Goal: Task Accomplishment & Management: Complete application form

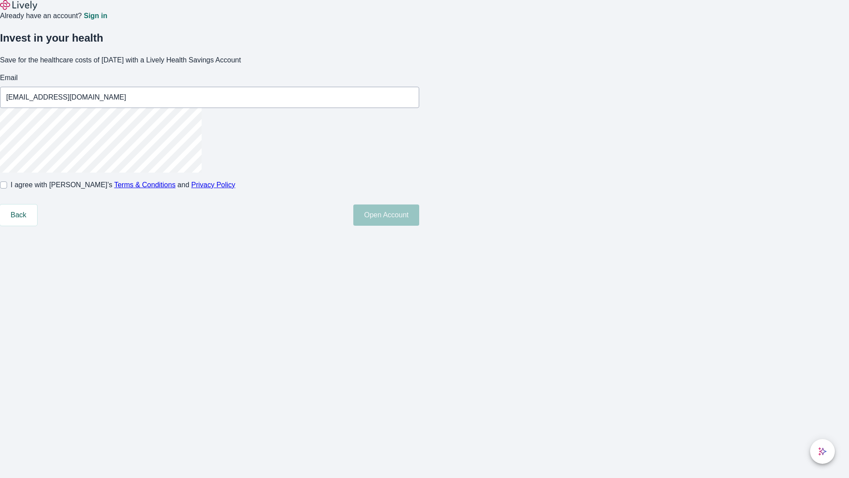
click at [7, 188] on input "I agree with Lively’s Terms & Conditions and Privacy Policy" at bounding box center [3, 184] width 7 height 7
checkbox input "true"
click at [419, 226] on button "Open Account" at bounding box center [386, 214] width 66 height 21
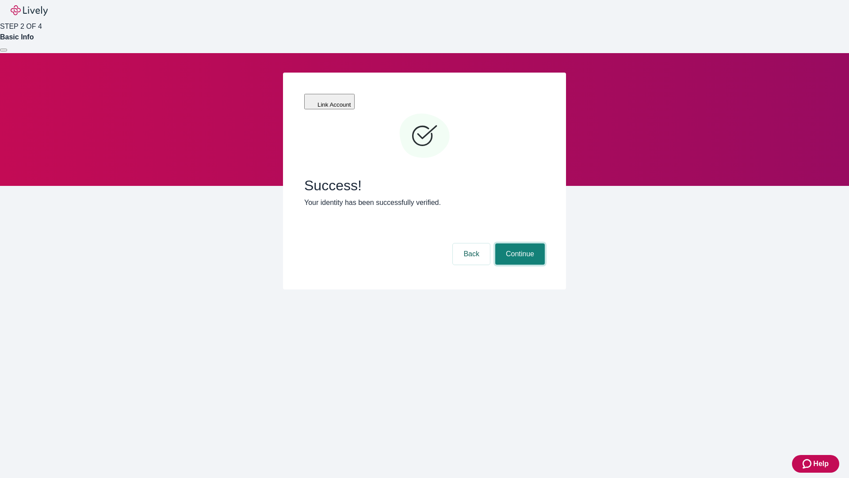
click at [519, 243] on button "Continue" at bounding box center [520, 253] width 50 height 21
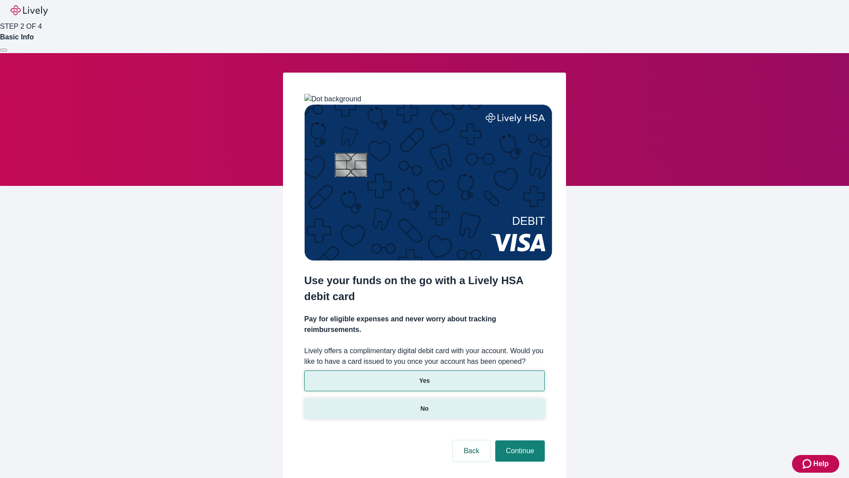
click at [424, 404] on p "No" at bounding box center [425, 408] width 8 height 9
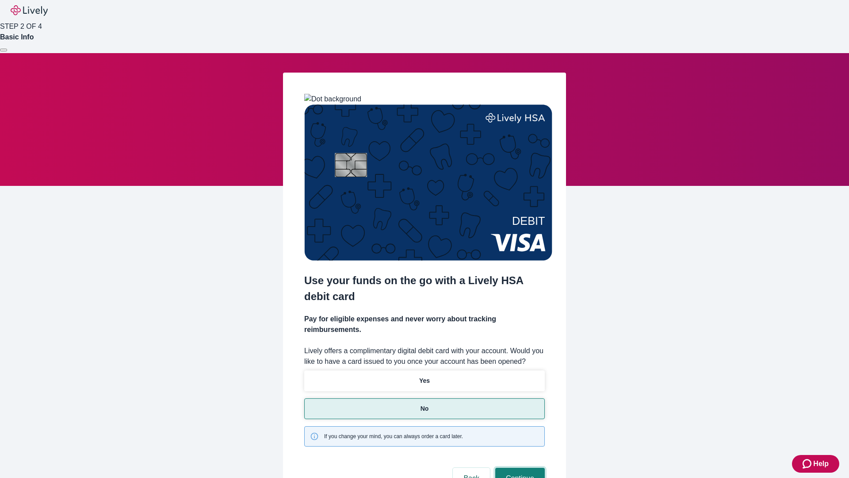
click at [519, 467] on button "Continue" at bounding box center [520, 477] width 50 height 21
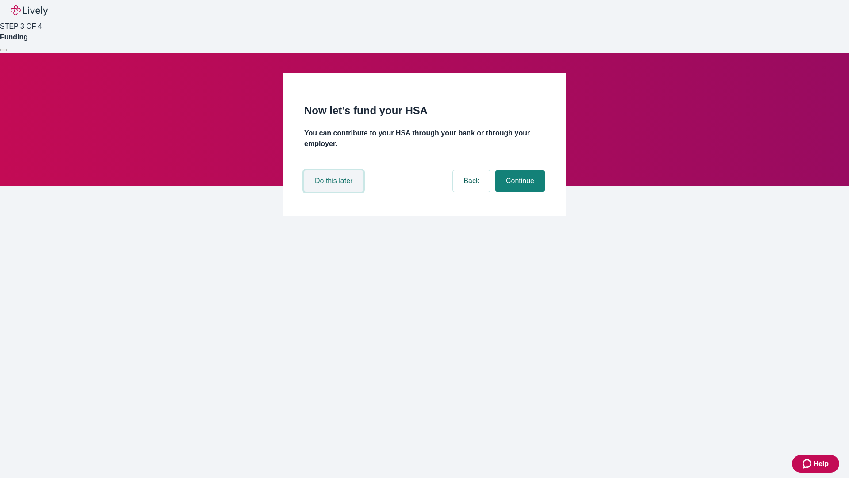
click at [335, 191] on button "Do this later" at bounding box center [333, 180] width 59 height 21
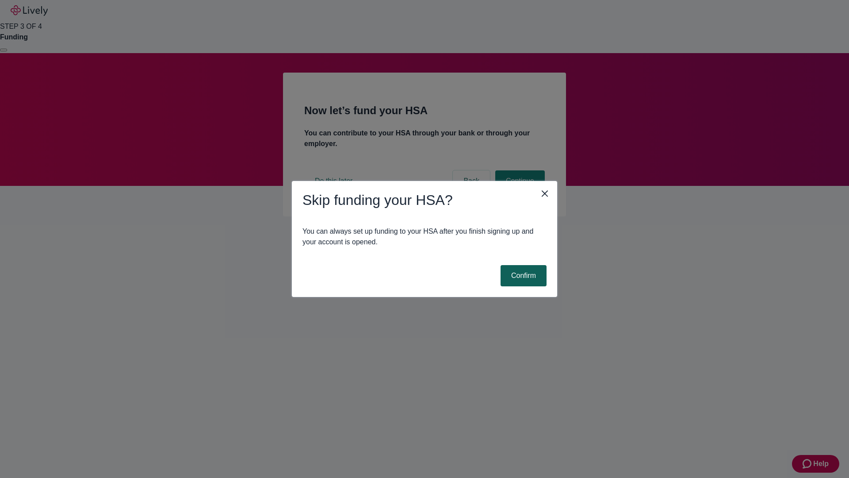
click at [522, 275] on button "Confirm" at bounding box center [524, 275] width 46 height 21
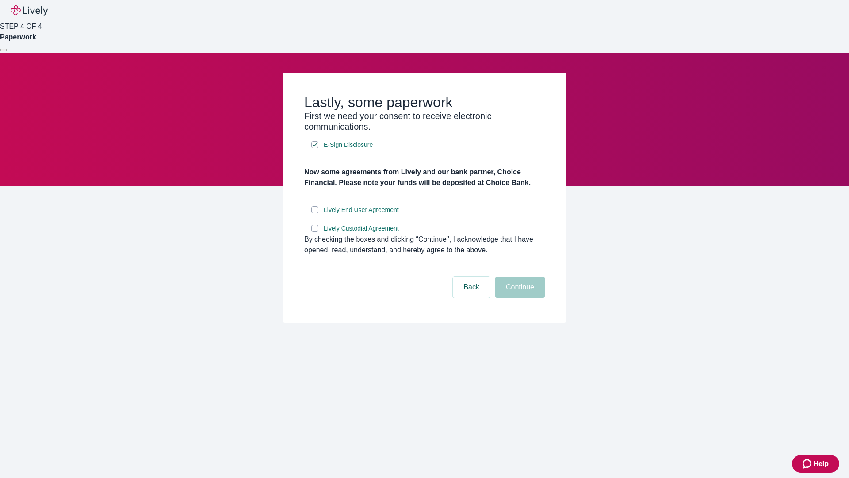
click at [315, 213] on input "Lively End User Agreement" at bounding box center [314, 209] width 7 height 7
checkbox input "true"
click at [315, 232] on input "Lively Custodial Agreement" at bounding box center [314, 228] width 7 height 7
checkbox input "true"
click at [519, 298] on button "Continue" at bounding box center [520, 286] width 50 height 21
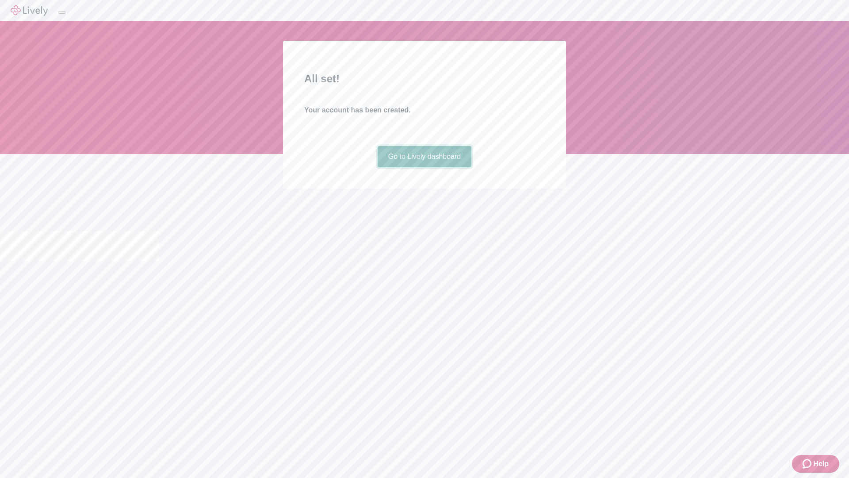
click at [424, 167] on link "Go to Lively dashboard" at bounding box center [425, 156] width 94 height 21
